Goal: Information Seeking & Learning: Learn about a topic

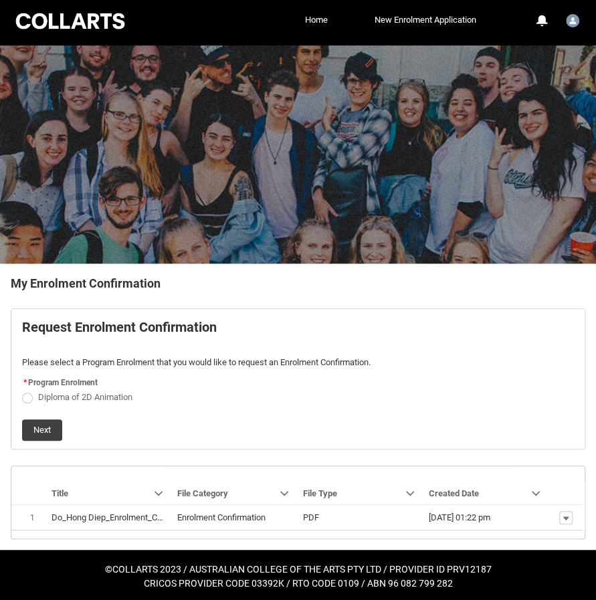
scroll to position [5, 0]
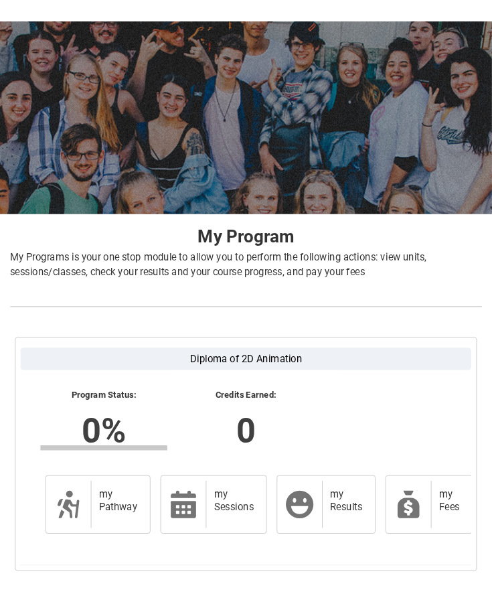
scroll to position [60, 0]
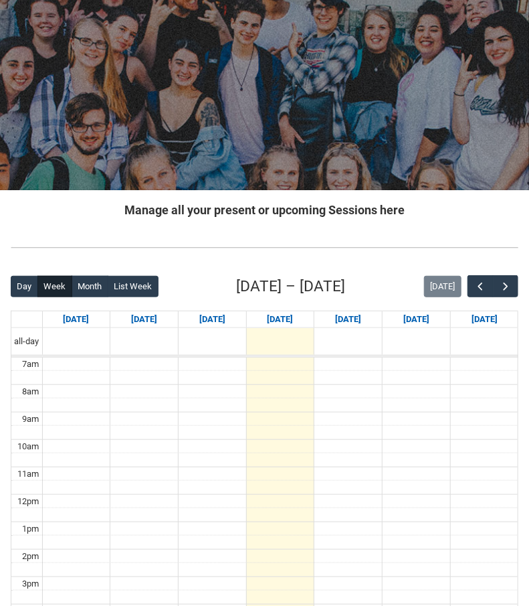
scroll to position [223, 0]
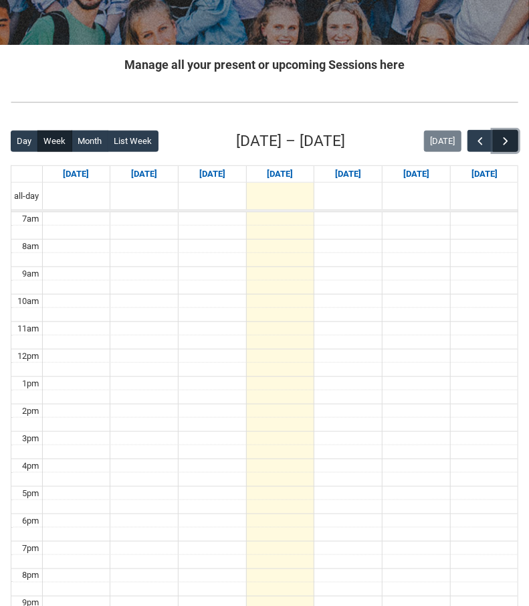
click at [501, 139] on span "button" at bounding box center [505, 141] width 13 height 13
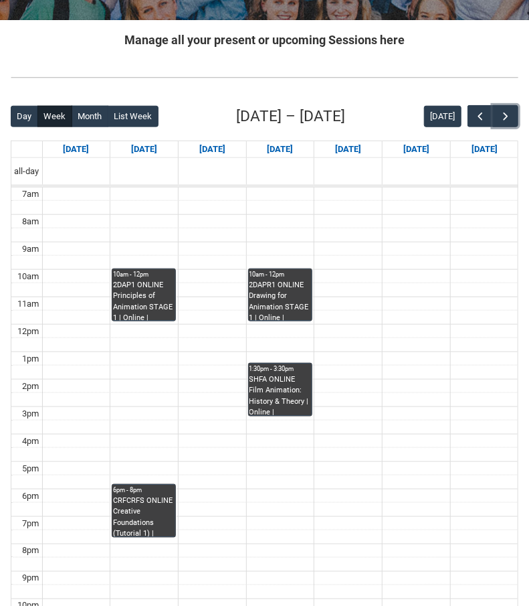
scroll to position [268, 0]
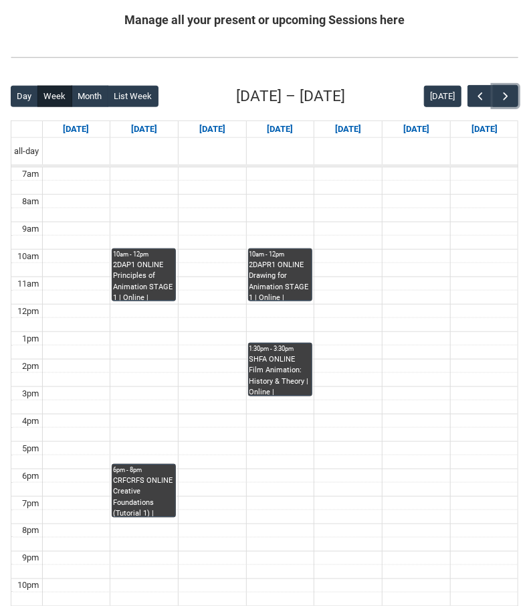
click at [169, 268] on div "2DAP1 ONLINE Principles of Animation STAGE 1 | Online | [PERSON_NAME]" at bounding box center [144, 280] width 62 height 41
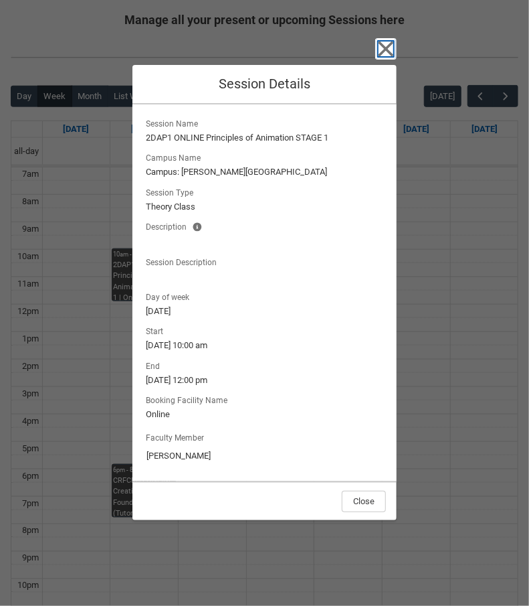
click at [384, 59] on icon "button" at bounding box center [385, 48] width 21 height 21
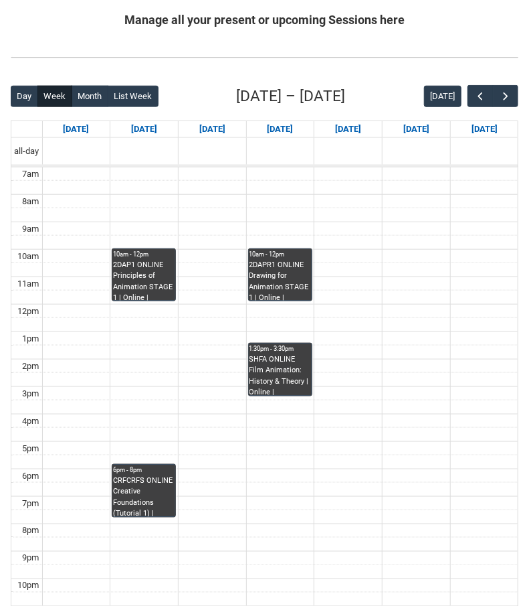
click at [154, 278] on div "2DAP1 ONLINE Principles of Animation STAGE 1 | Online | [PERSON_NAME]" at bounding box center [144, 280] width 62 height 41
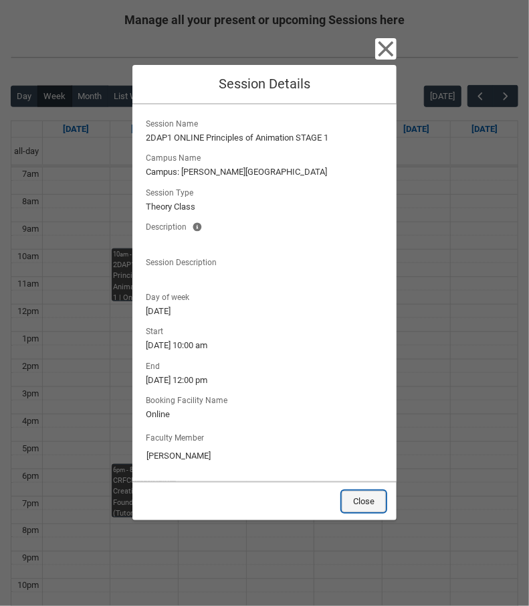
click at [363, 500] on button "Close" at bounding box center [364, 500] width 44 height 21
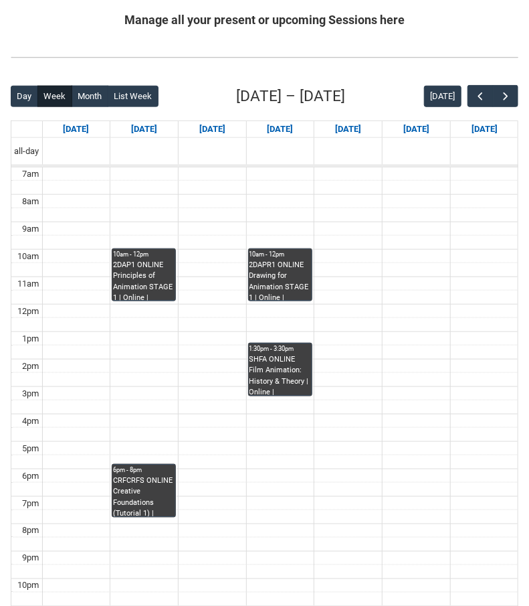
click at [300, 275] on div "2DAPR1 ONLINE Drawing for Animation STAGE 1 | Online | [PERSON_NAME]" at bounding box center [281, 280] width 62 height 41
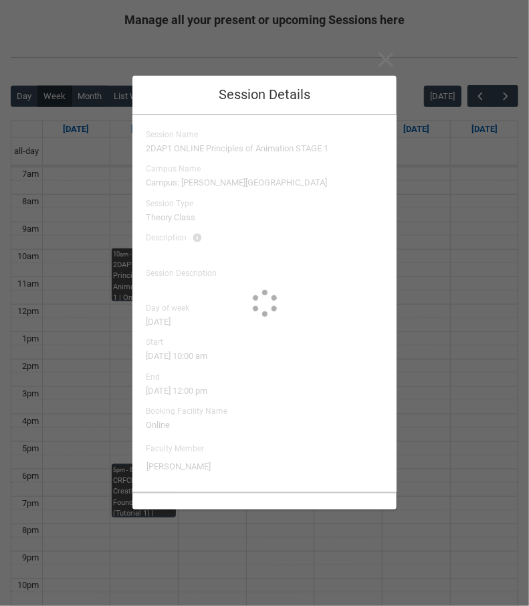
type input "[PERSON_NAME]"
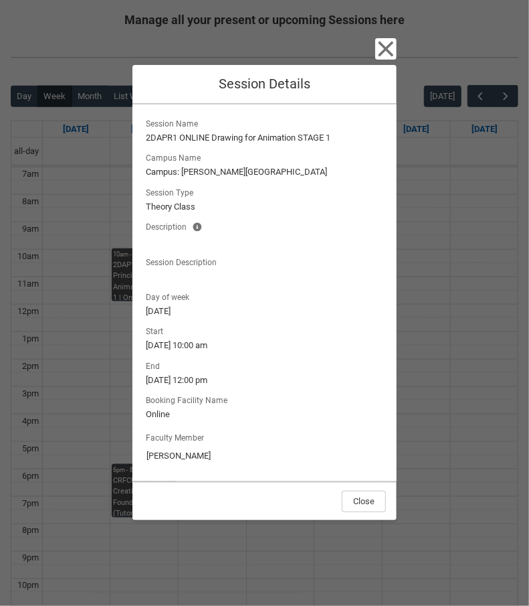
click at [397, 54] on div "Close Session Details Session Name 2DAPR1 ONLINE Drawing for Animation STAGE 1 …" at bounding box center [264, 303] width 529 height 606
click at [390, 50] on icon "button" at bounding box center [385, 48] width 21 height 21
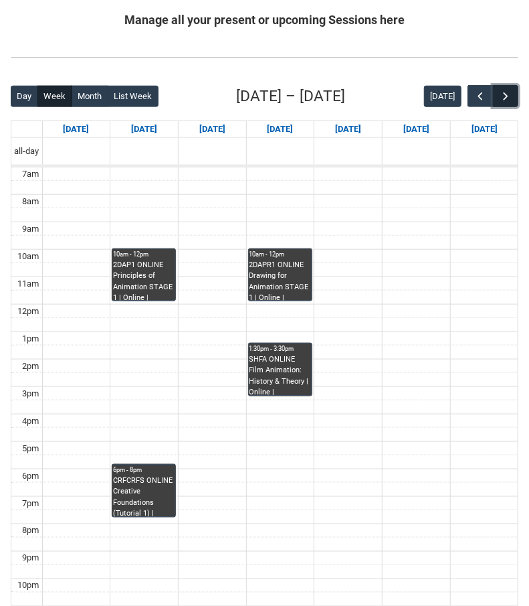
click at [513, 96] on span "button" at bounding box center [505, 96] width 13 height 13
click at [474, 98] on span "button" at bounding box center [480, 96] width 13 height 13
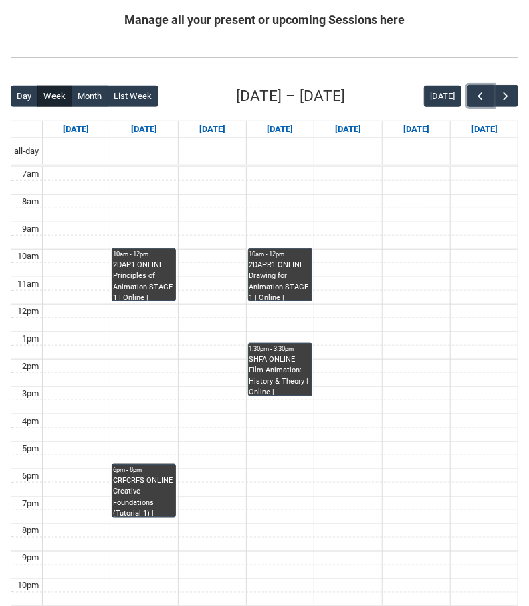
click at [289, 286] on div "2DAPR1 ONLINE Drawing for Animation STAGE 1 | Online | [PERSON_NAME]" at bounding box center [281, 280] width 62 height 41
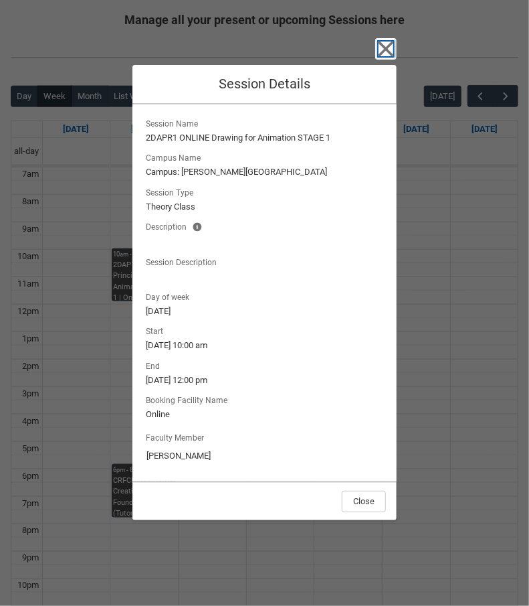
click at [376, 43] on icon "button" at bounding box center [385, 48] width 21 height 21
